Goal: Task Accomplishment & Management: Manage account settings

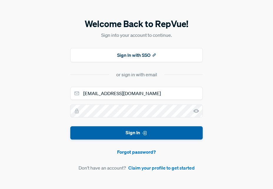
click at [135, 132] on button "Sign In" at bounding box center [136, 132] width 132 height 13
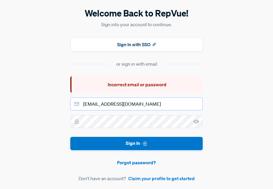
click at [158, 105] on input "[EMAIL_ADDRESS][DOMAIN_NAME]" at bounding box center [136, 103] width 132 height 13
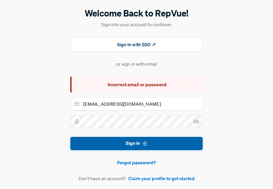
click at [181, 144] on button "Sign In" at bounding box center [136, 143] width 132 height 13
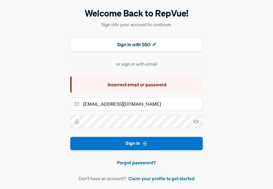
click at [198, 120] on use at bounding box center [196, 122] width 6 height 4
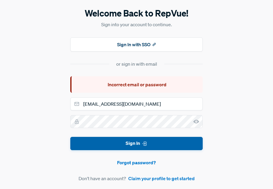
click at [187, 145] on button "Sign In" at bounding box center [136, 143] width 132 height 13
click at [163, 146] on button "Sign In" at bounding box center [136, 143] width 132 height 13
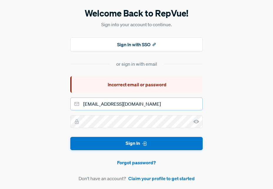
click at [154, 104] on input "[EMAIL_ADDRESS][DOMAIN_NAME]" at bounding box center [136, 103] width 132 height 13
click at [47, 150] on div "Welcome Back to RepVue! Sign into your account to continue. Sign In with SSO or…" at bounding box center [136, 94] width 273 height 189
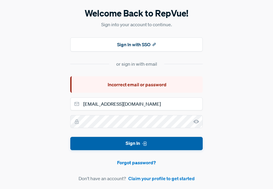
click at [154, 142] on button "Sign In" at bounding box center [136, 143] width 132 height 13
click at [153, 142] on button "Sign In" at bounding box center [136, 143] width 132 height 13
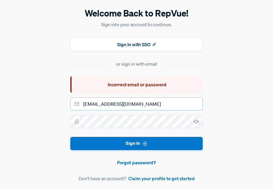
click at [147, 108] on input "[EMAIL_ADDRESS][DOMAIN_NAME]" at bounding box center [136, 103] width 132 height 13
type input "[EMAIL_ADDRESS][DOMAIN_NAME]"
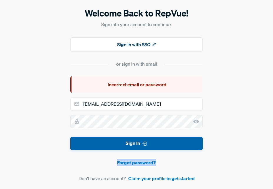
drag, startPoint x: 191, startPoint y: 152, endPoint x: 188, endPoint y: 146, distance: 6.4
click at [188, 146] on form "[EMAIL_ADDRESS][DOMAIN_NAME] Sign In Forgot password? Don't have an account? Cl…" at bounding box center [136, 139] width 132 height 84
click at [188, 146] on button "Sign In" at bounding box center [136, 143] width 132 height 13
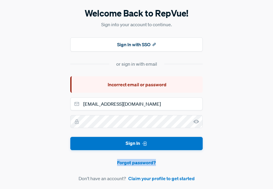
click at [188, 146] on button "Sign In" at bounding box center [136, 143] width 132 height 13
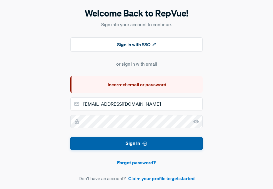
click at [178, 141] on button "Sign In" at bounding box center [136, 143] width 132 height 13
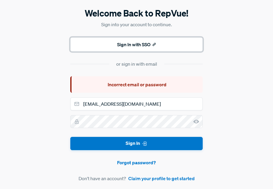
click at [134, 43] on button "Sign In with SSO" at bounding box center [136, 44] width 132 height 14
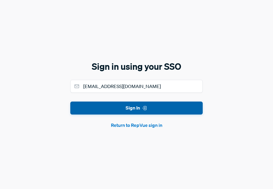
click at [148, 105] on button "Sign In" at bounding box center [136, 107] width 132 height 13
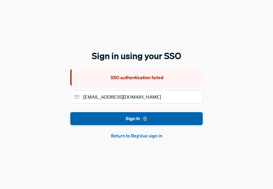
click at [146, 120] on icon "submit" at bounding box center [144, 118] width 6 height 6
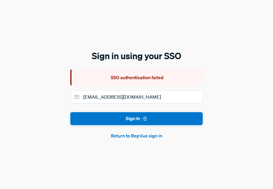
click at [146, 135] on button "Return to RepVue sign in" at bounding box center [136, 135] width 132 height 7
